Goal: Find specific page/section: Find specific page/section

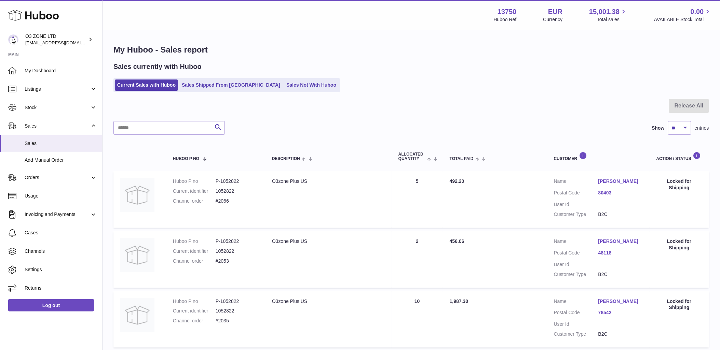
click at [252, 201] on dd "#2066" at bounding box center [236, 201] width 43 height 6
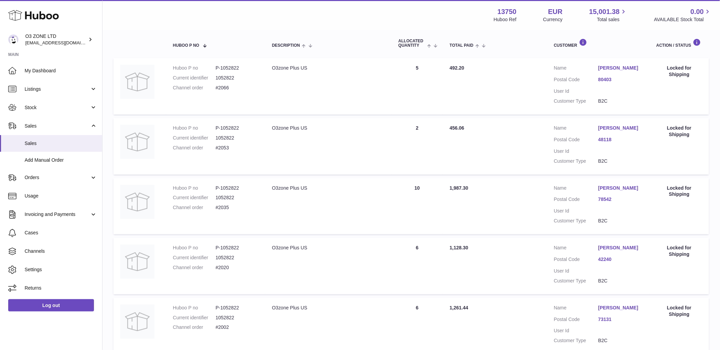
scroll to position [114, 0]
click at [52, 86] on span "Listings" at bounding box center [57, 89] width 65 height 6
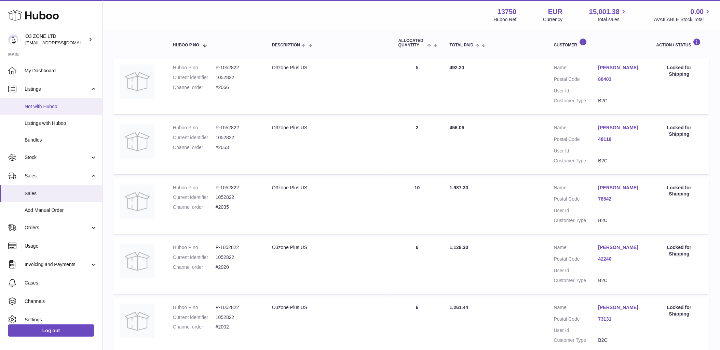
click at [48, 103] on span "Not with Huboo" at bounding box center [61, 106] width 72 height 6
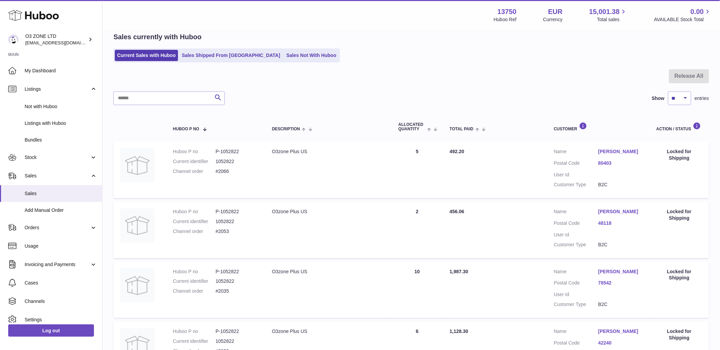
scroll to position [0, 0]
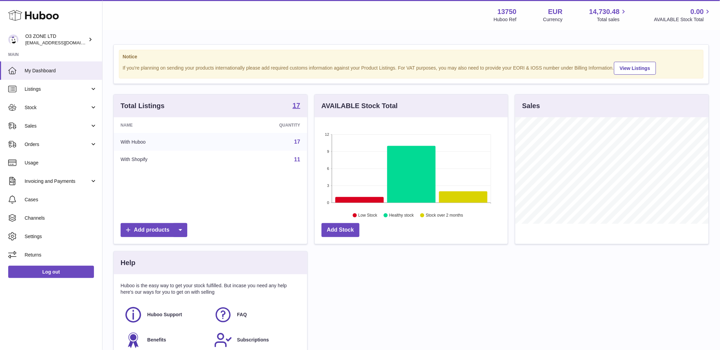
scroll to position [107, 193]
click at [35, 91] on span "Listings" at bounding box center [57, 89] width 65 height 6
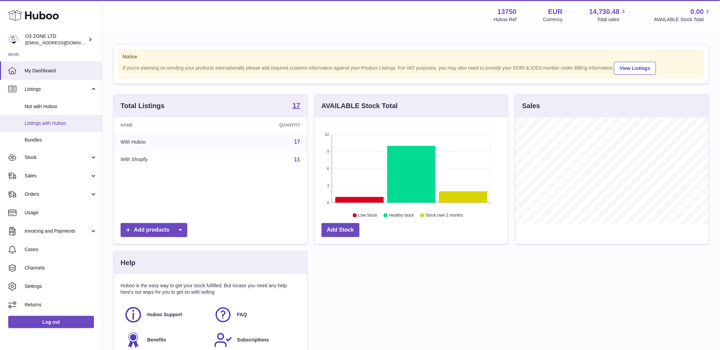
drag, startPoint x: 37, startPoint y: 121, endPoint x: 41, endPoint y: 127, distance: 7.4
click at [38, 121] on span "Listings with Huboo" at bounding box center [61, 123] width 72 height 6
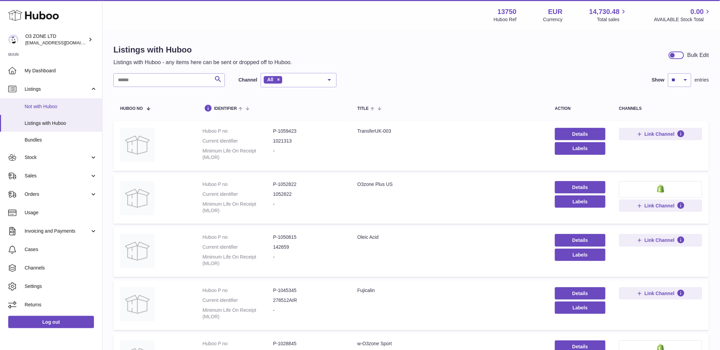
click at [45, 103] on span "Not with Huboo" at bounding box center [61, 106] width 72 height 6
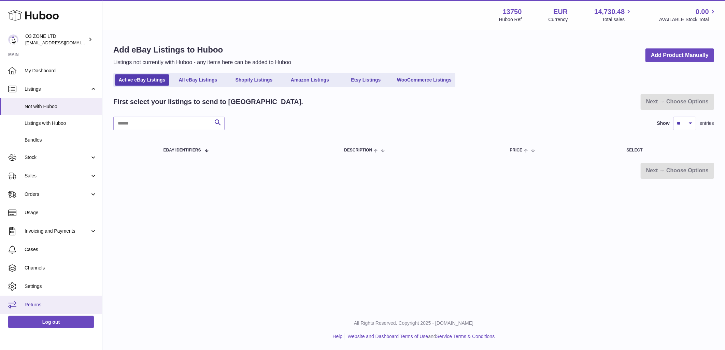
drag, startPoint x: 41, startPoint y: 307, endPoint x: 51, endPoint y: 312, distance: 10.4
click at [41, 307] on span "Returns" at bounding box center [61, 305] width 72 height 6
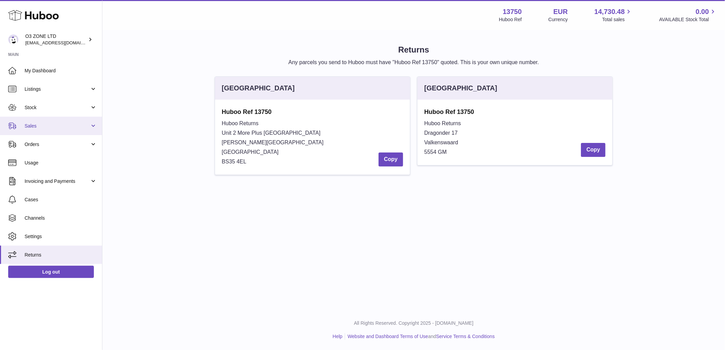
click at [40, 123] on span "Sales" at bounding box center [57, 126] width 65 height 6
